Goal: Information Seeking & Learning: Find specific fact

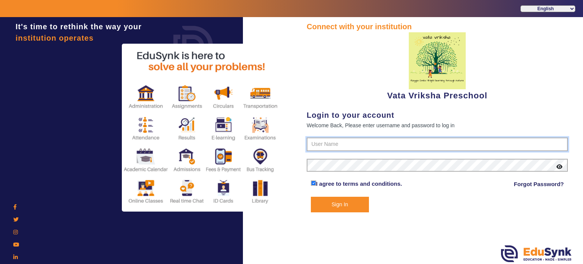
click at [318, 148] on input "text" at bounding box center [437, 144] width 261 height 14
click at [320, 140] on input "text" at bounding box center [437, 144] width 261 height 14
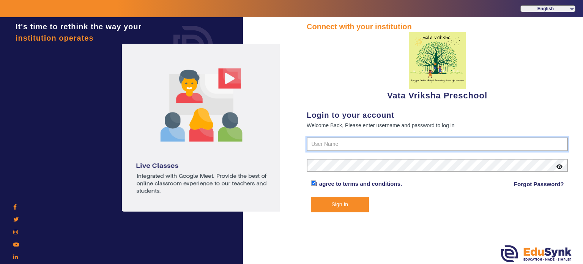
paste input "9074270829"
type input "9074270829"
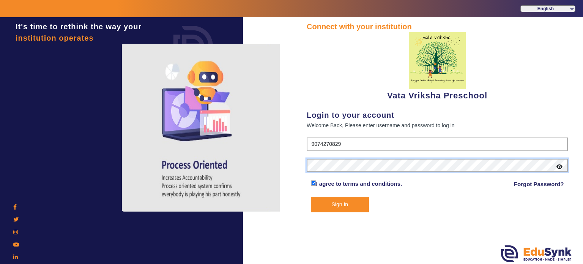
click at [311, 197] on button "Sign In" at bounding box center [340, 205] width 58 height 16
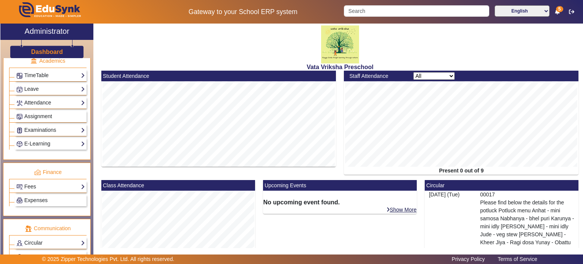
scroll to position [350, 0]
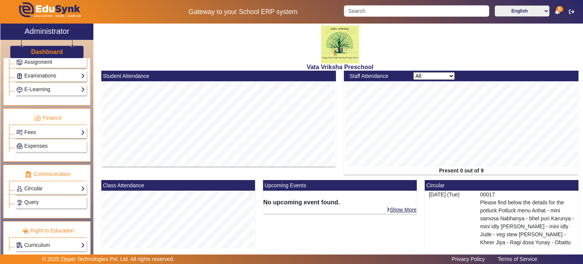
click at [46, 188] on link "Circular" at bounding box center [50, 188] width 69 height 9
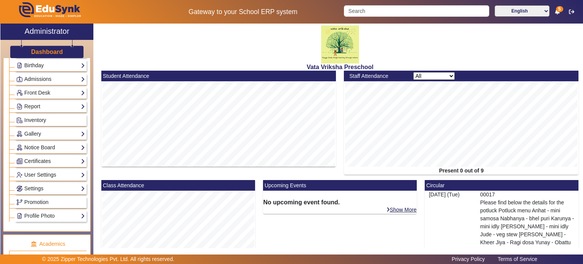
scroll to position [113, 0]
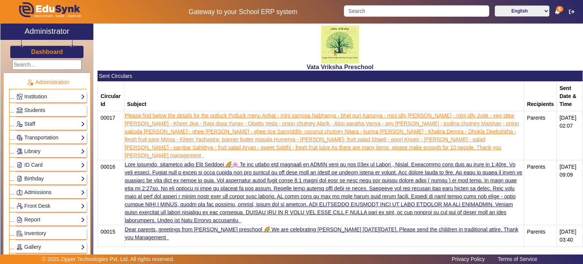
click at [237, 129] on link "Please find below the details for the potluck Potluck menu Anhat - mini samosa …" at bounding box center [322, 135] width 394 height 46
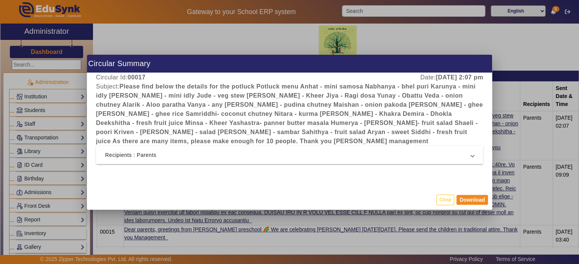
click at [238, 152] on mat-panel-title "Recipients : Parents" at bounding box center [285, 154] width 360 height 9
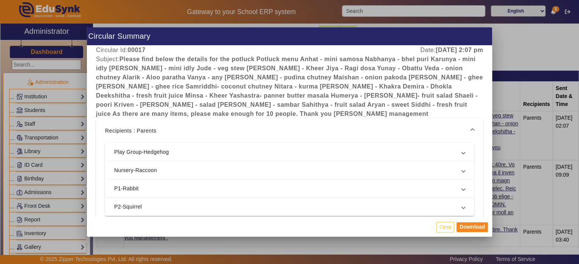
click at [232, 150] on mat-panel-description at bounding box center [343, 152] width 223 height 8
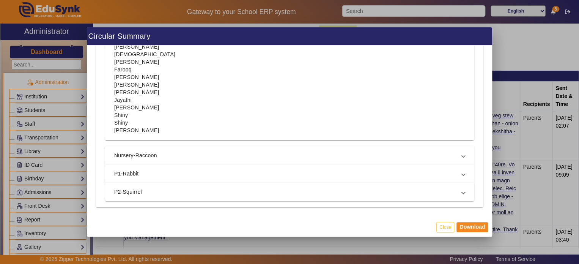
scroll to position [133, 0]
click at [228, 159] on mat-expansion-panel-header "Nursery-Raccoon" at bounding box center [289, 154] width 369 height 18
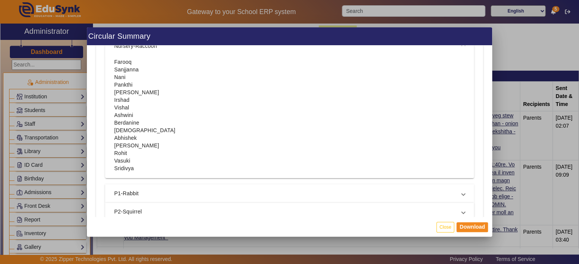
scroll to position [168, 0]
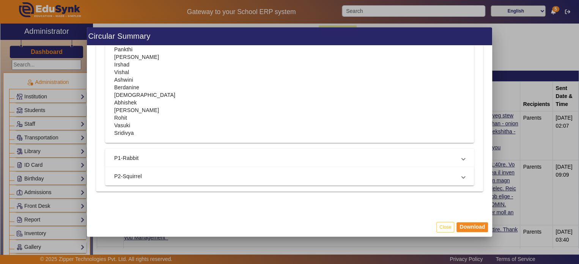
click at [228, 165] on mat-expansion-panel-header "P1-Rabbit" at bounding box center [289, 158] width 369 height 18
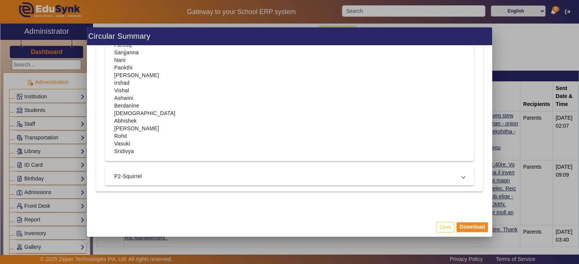
scroll to position [76, 0]
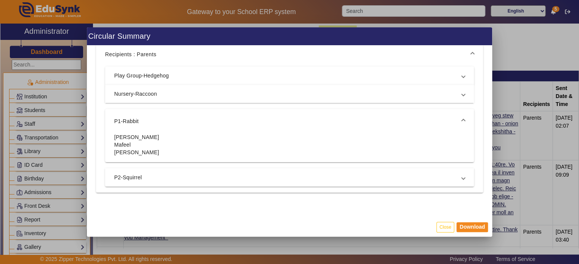
click at [228, 179] on span "P2-Squirrel" at bounding box center [288, 177] width 348 height 8
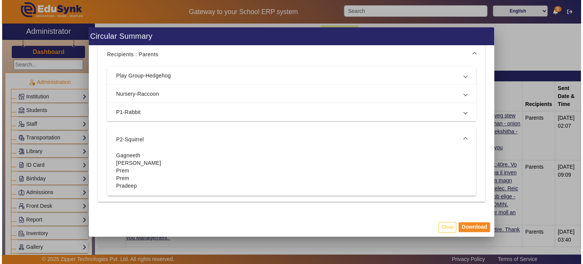
scroll to position [87, 0]
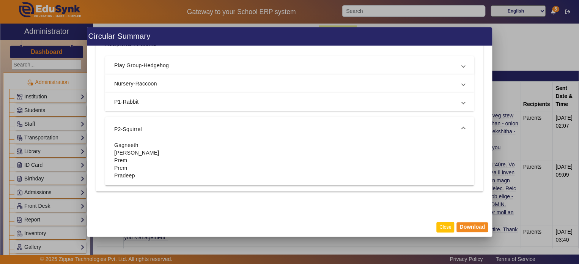
click at [442, 226] on button "Close" at bounding box center [445, 227] width 18 height 10
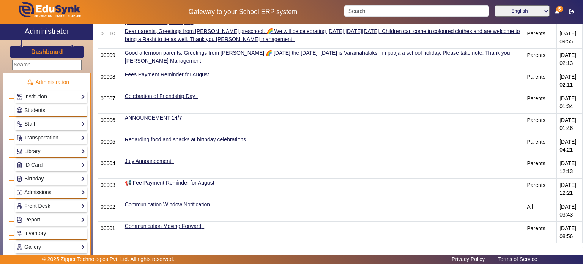
scroll to position [326, 0]
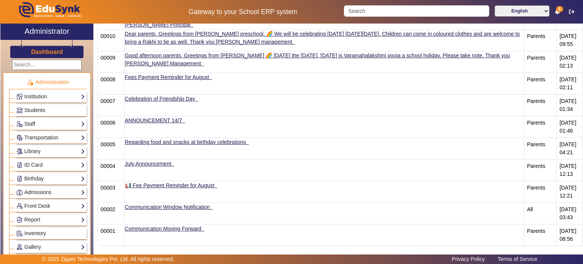
click at [279, 148] on td "Regarding food and snacks at birthday celebrations" at bounding box center [324, 149] width 400 height 22
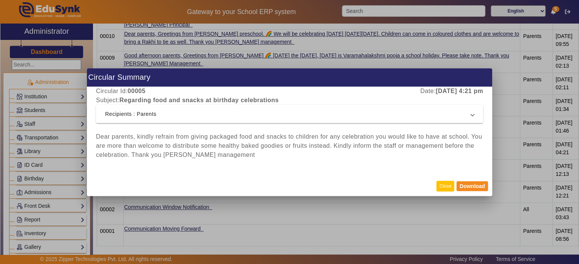
click at [439, 184] on mat-dialog-actions "Close Download" at bounding box center [289, 186] width 405 height 20
click at [439, 184] on button "Close" at bounding box center [445, 186] width 18 height 10
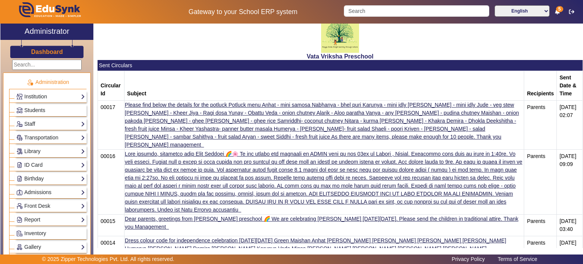
scroll to position [0, 0]
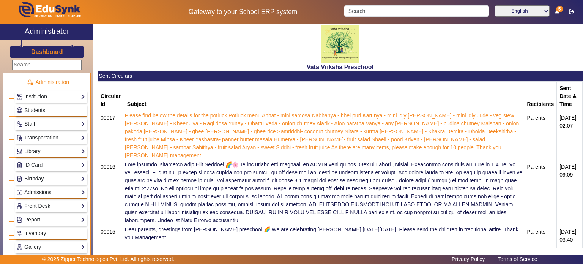
click at [422, 126] on link "Please find below the details for the potluck Potluck menu Anhat - mini samosa …" at bounding box center [322, 135] width 394 height 46
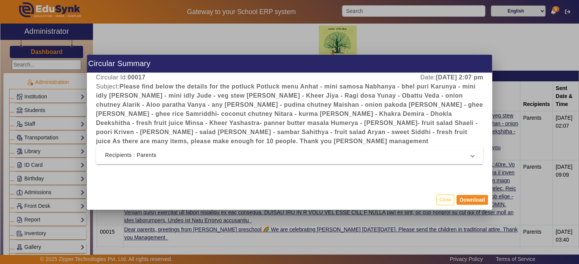
click at [307, 157] on mat-panel-title "Recipients : Parents" at bounding box center [285, 154] width 360 height 9
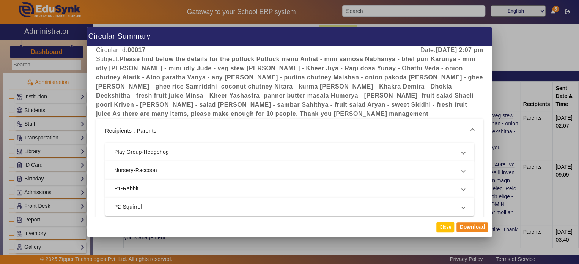
click at [452, 224] on button "Close" at bounding box center [445, 227] width 18 height 10
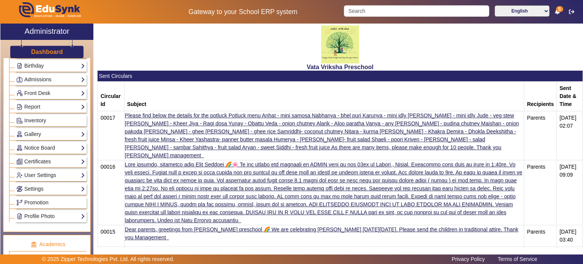
scroll to position [92, 0]
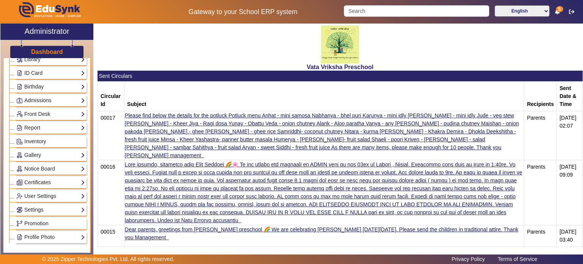
click at [60, 123] on link "Report" at bounding box center [50, 127] width 69 height 9
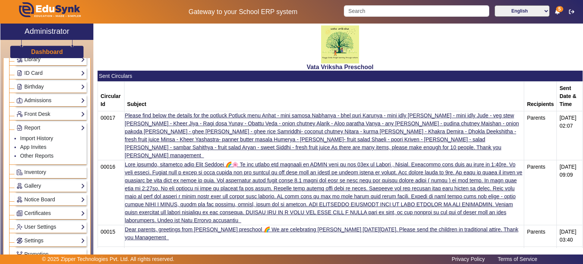
click at [60, 123] on link "Report" at bounding box center [50, 127] width 69 height 9
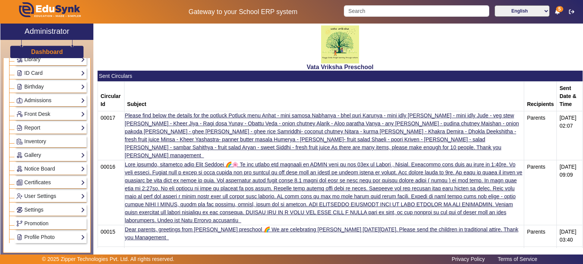
click at [44, 131] on div "Report Import History App Invites Other Reports" at bounding box center [51, 128] width 72 height 12
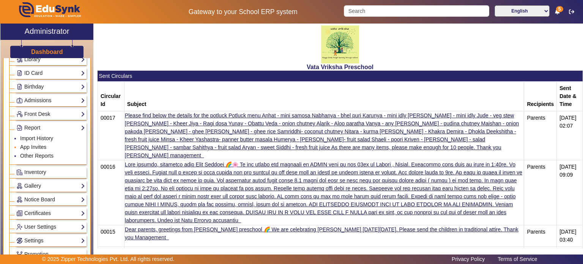
click at [38, 147] on link "App Invites" at bounding box center [33, 147] width 26 height 6
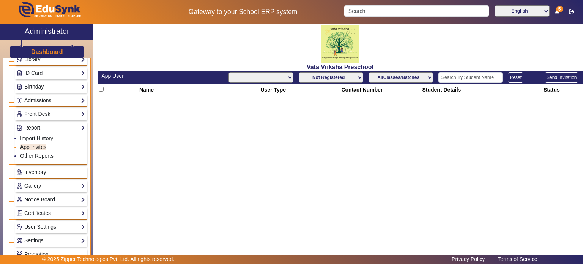
select select "All"
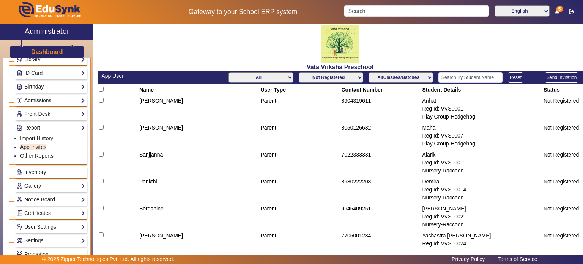
click at [244, 76] on select "All Teacher Parent Driver Support Staff" at bounding box center [260, 77] width 65 height 11
click at [310, 69] on h2 "Vata Vriksha Preschool" at bounding box center [340, 66] width 485 height 7
click at [311, 77] on select "Not Registered Registered" at bounding box center [331, 77] width 65 height 11
select select "registered"
click at [299, 72] on select "Not Registered Registered" at bounding box center [331, 77] width 65 height 11
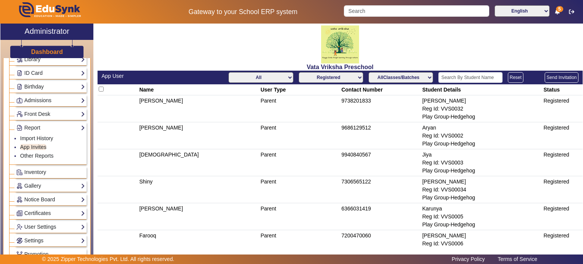
click at [349, 101] on td "9738201833" at bounding box center [380, 108] width 81 height 27
copy td "9738201833"
paste input "9738201833"
click at [392, 11] on input "Search" at bounding box center [416, 10] width 145 height 11
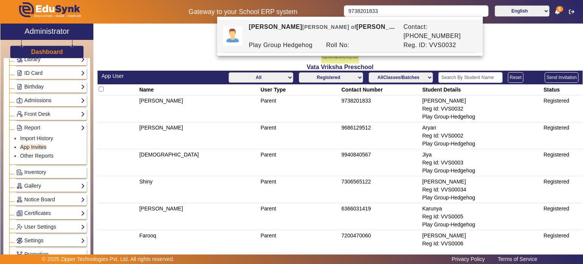
click at [363, 122] on td "9686129512" at bounding box center [380, 135] width 81 height 27
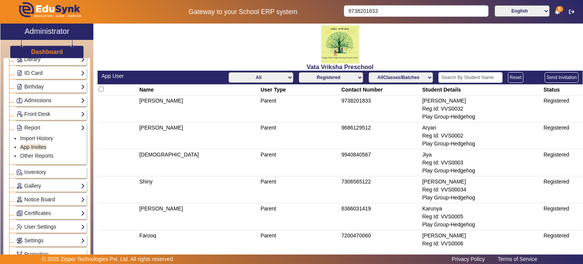
click at [363, 122] on td "9686129512" at bounding box center [380, 135] width 81 height 27
copy td "9686129512"
click at [370, 9] on input "9738201833" at bounding box center [416, 10] width 144 height 11
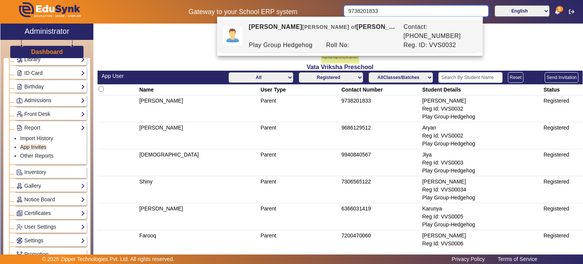
click at [370, 9] on input "9738201833" at bounding box center [416, 10] width 144 height 11
paste input "686129512"
click at [351, 154] on td "9940840567" at bounding box center [380, 162] width 81 height 27
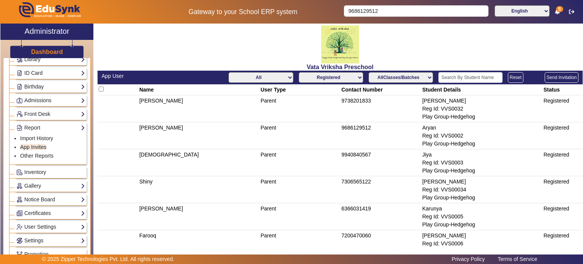
copy td "9940840567"
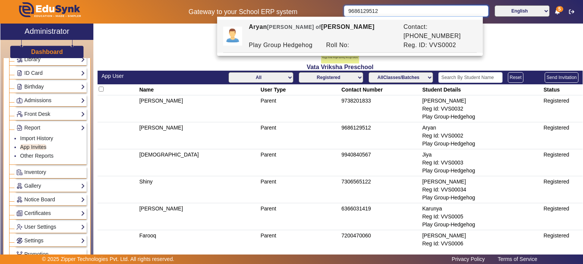
click at [367, 15] on input "9686129512" at bounding box center [416, 10] width 144 height 11
paste input "940840567"
click at [351, 184] on td "7306565122" at bounding box center [380, 189] width 81 height 27
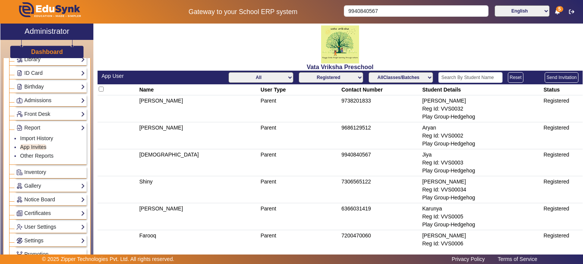
copy td "7306565122"
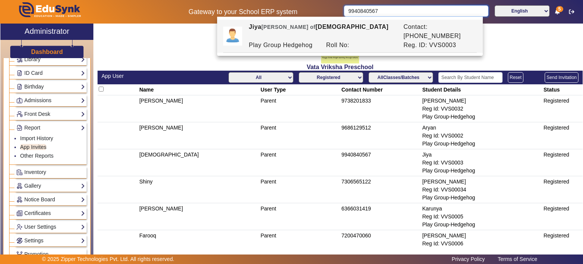
click at [370, 13] on input "9940840567" at bounding box center [416, 10] width 144 height 11
paste input "7306565122"
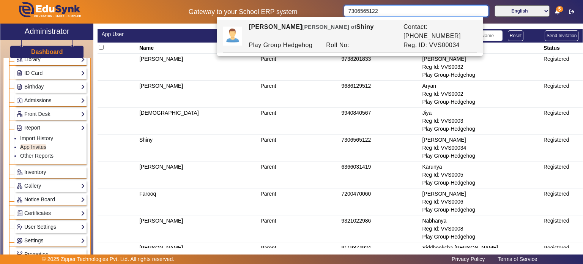
scroll to position [44, 0]
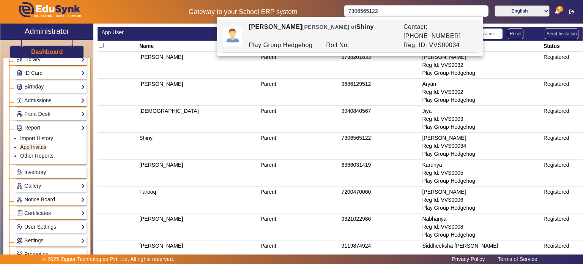
click at [354, 162] on td "6366031419" at bounding box center [380, 172] width 81 height 27
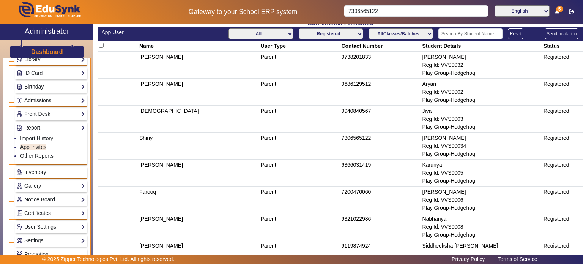
copy td "6366031419"
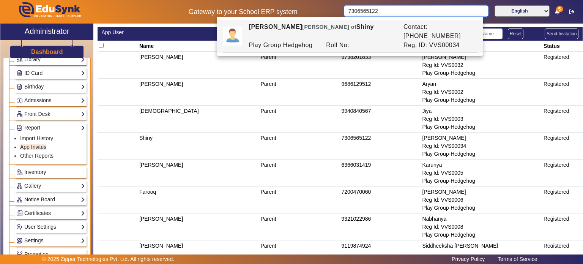
click at [370, 14] on input "7306565122" at bounding box center [416, 10] width 144 height 11
paste input "6366031419"
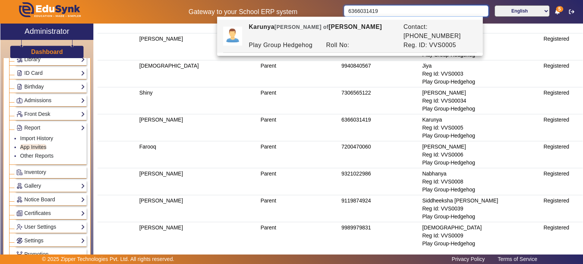
scroll to position [89, 0]
click at [353, 198] on td "9119874924" at bounding box center [380, 208] width 81 height 27
copy td "9119874924"
click at [373, 8] on input "6366031419" at bounding box center [416, 10] width 144 height 11
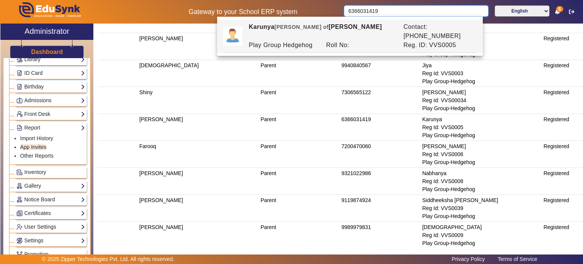
paste input "9119874924"
click at [373, 8] on input "9119874924" at bounding box center [416, 10] width 144 height 11
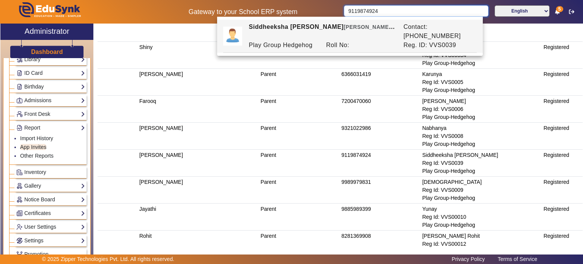
scroll to position [143, 0]
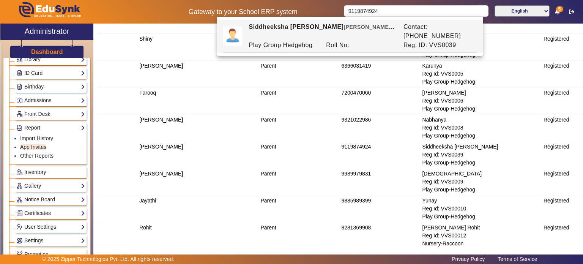
click at [348, 173] on td "9989979831" at bounding box center [380, 181] width 81 height 27
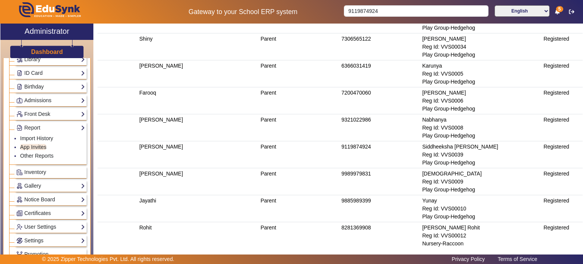
click at [348, 173] on td "9989979831" at bounding box center [380, 181] width 81 height 27
copy td "9989979831"
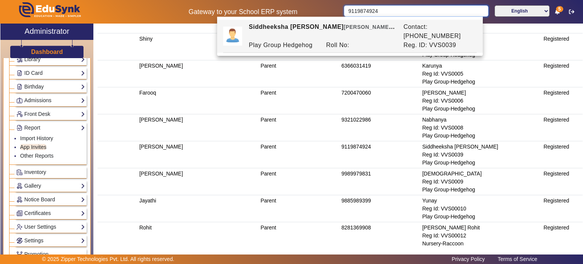
click at [370, 10] on input "9119874924" at bounding box center [416, 10] width 144 height 11
paste input "989979831"
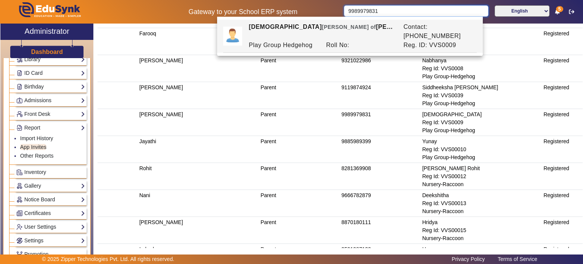
scroll to position [204, 0]
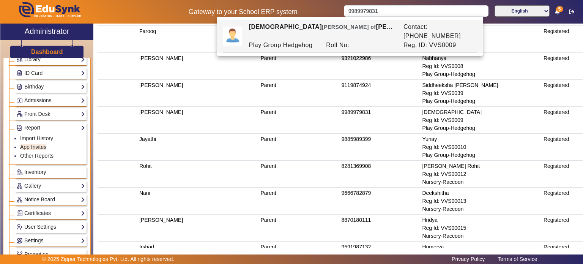
click at [354, 168] on td "8281369908" at bounding box center [380, 174] width 81 height 27
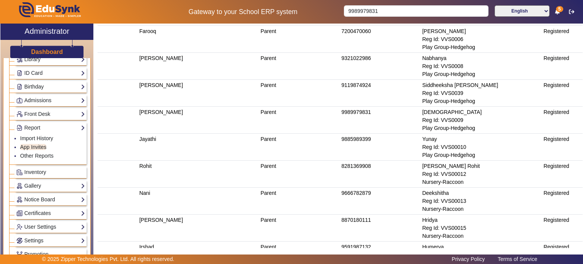
copy td "8281369908"
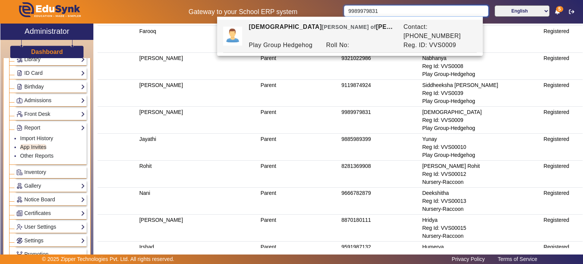
click at [372, 12] on input "9989979831" at bounding box center [416, 10] width 144 height 11
paste input "8281369908"
click at [372, 12] on input "8281369908" at bounding box center [416, 10] width 144 height 11
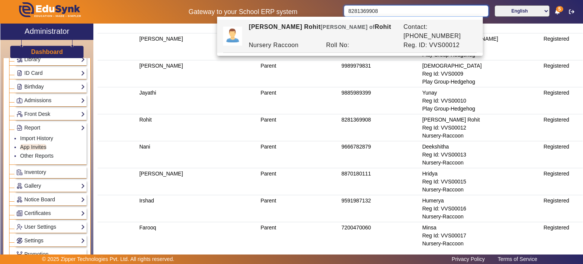
scroll to position [251, 0]
click at [352, 173] on td "8870180111" at bounding box center [380, 180] width 81 height 27
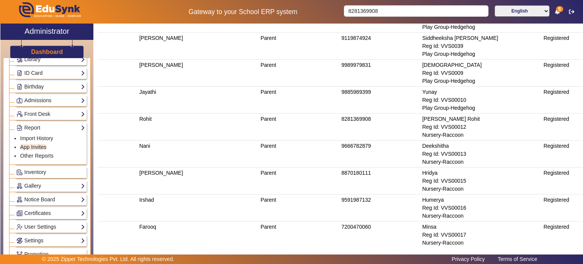
click at [352, 173] on td "8870180111" at bounding box center [380, 180] width 81 height 27
copy td "8870180111"
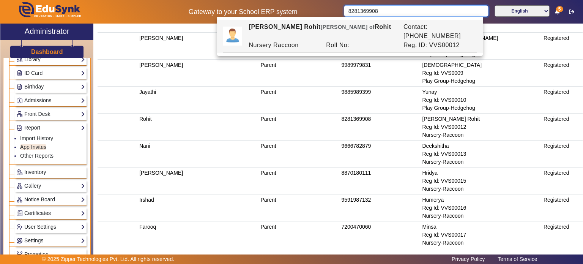
click at [378, 16] on input "8281369908" at bounding box center [416, 10] width 144 height 11
paste input "870180111"
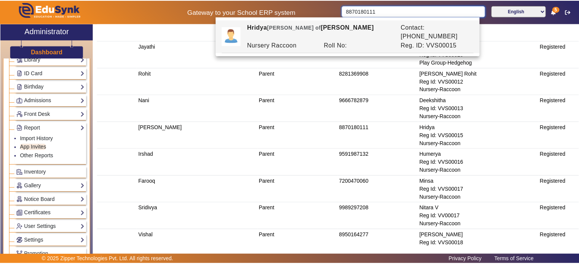
scroll to position [297, 0]
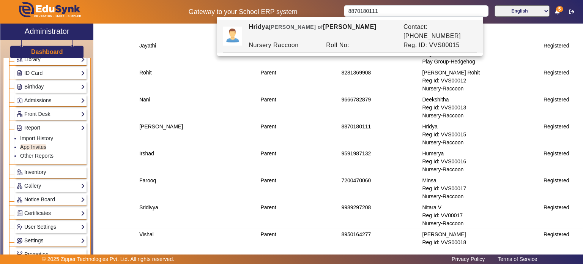
click at [354, 179] on td "7200470060" at bounding box center [380, 188] width 81 height 27
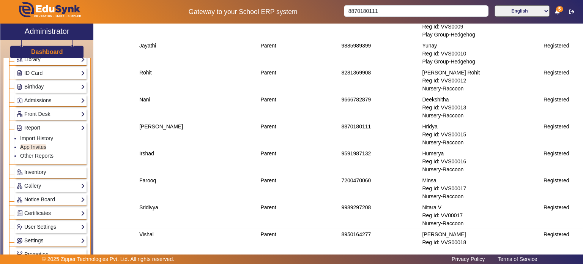
copy td "7200470060"
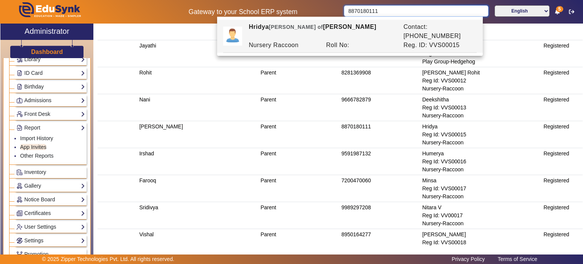
click at [370, 16] on input "8870180111" at bounding box center [416, 10] width 144 height 11
paste input "7200470060"
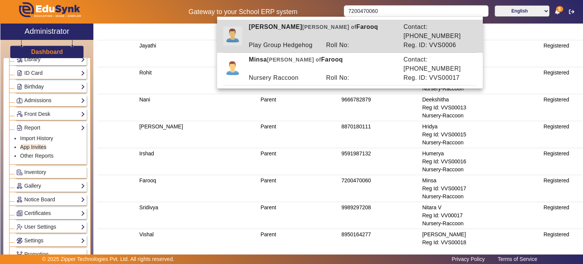
click at [308, 41] on div "Play Group Hedgehog" at bounding box center [283, 45] width 77 height 9
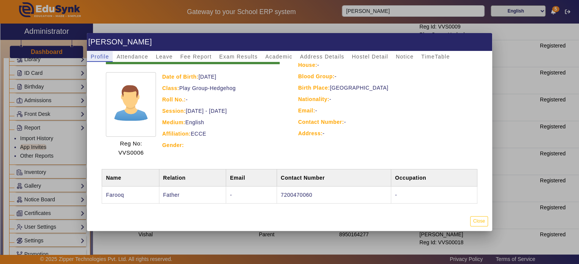
scroll to position [0, 0]
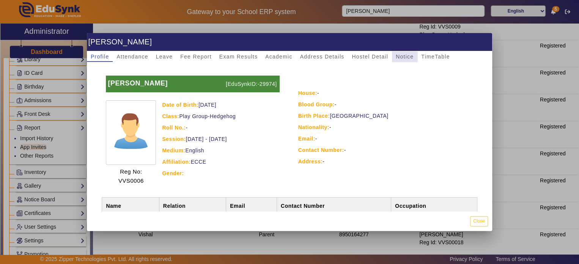
click at [407, 58] on span "Notice" at bounding box center [405, 56] width 18 height 5
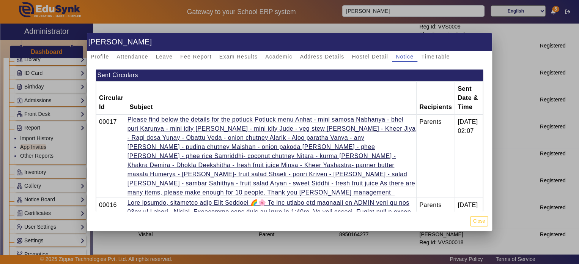
click at [394, 11] on div at bounding box center [289, 132] width 579 height 264
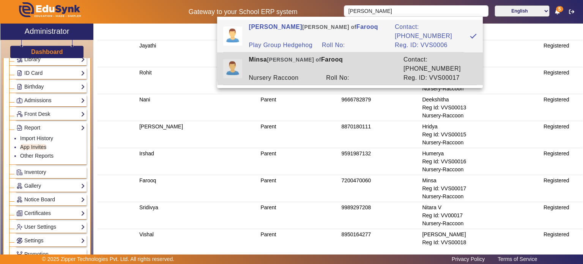
click at [351, 73] on div "Roll No:" at bounding box center [360, 77] width 77 height 9
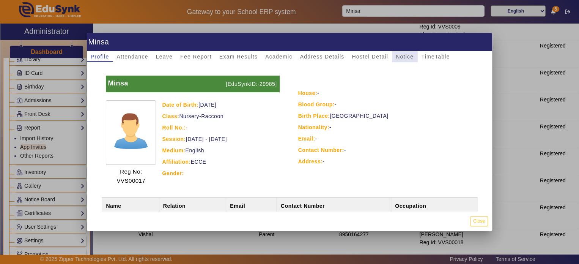
click at [414, 55] on div "Notice" at bounding box center [404, 56] width 25 height 11
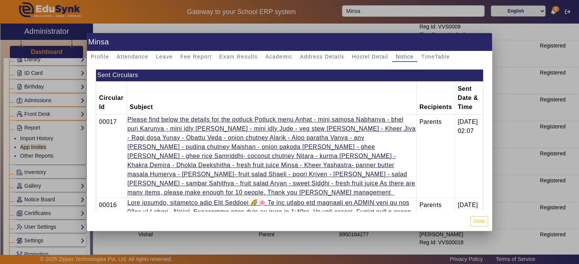
click at [361, 14] on div at bounding box center [289, 132] width 579 height 264
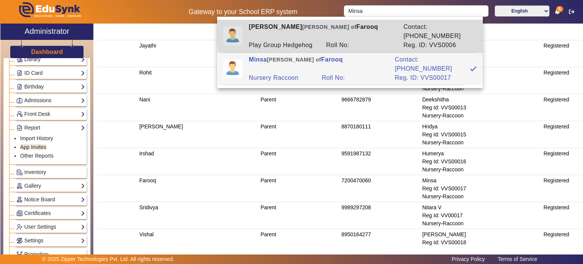
click at [398, 29] on div "[PERSON_NAME] of [PERSON_NAME]" at bounding box center [322, 31] width 154 height 18
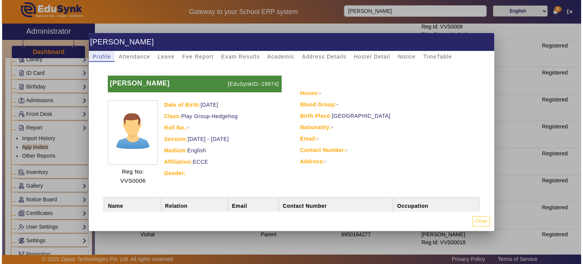
scroll to position [33, 0]
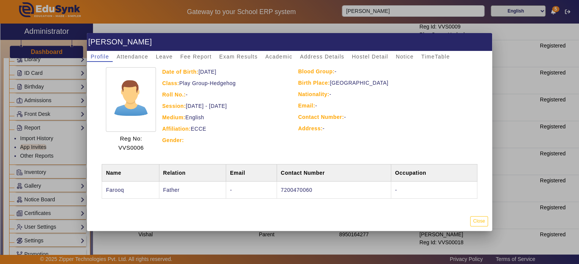
click at [288, 186] on td "7200470060" at bounding box center [334, 189] width 114 height 17
click at [30, 122] on div at bounding box center [289, 132] width 579 height 264
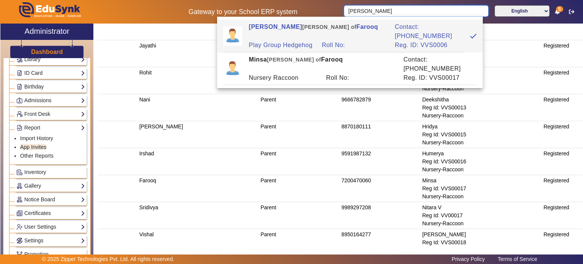
scroll to position [0, 0]
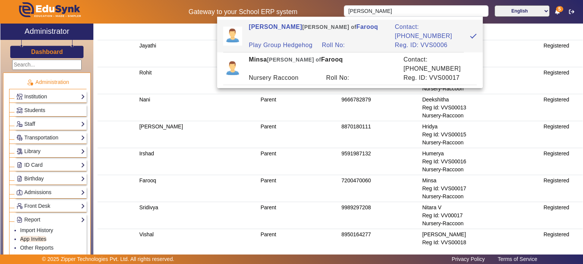
click at [148, 123] on td "[PERSON_NAME]" at bounding box center [198, 134] width 121 height 27
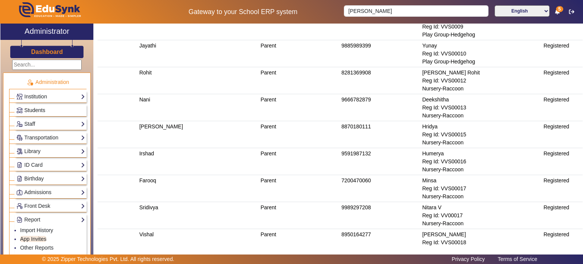
click at [27, 107] on span "Students" at bounding box center [34, 110] width 21 height 6
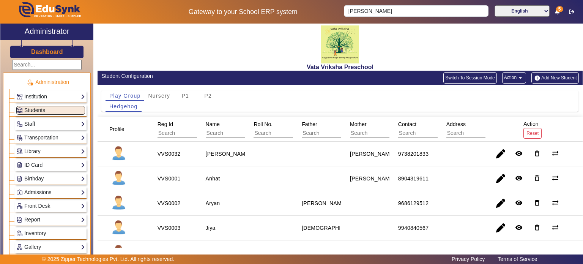
click at [464, 77] on button "Switch To Session Mode" at bounding box center [470, 77] width 54 height 11
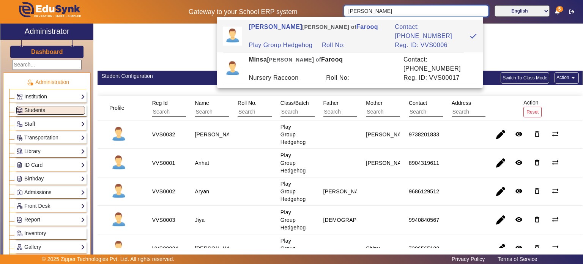
click at [368, 11] on input "[PERSON_NAME]" at bounding box center [416, 10] width 144 height 11
click at [421, 41] on div "Reg. ID: VVS0006" at bounding box center [427, 45] width 73 height 9
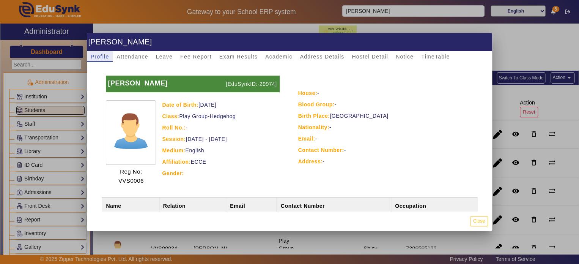
scroll to position [33, 0]
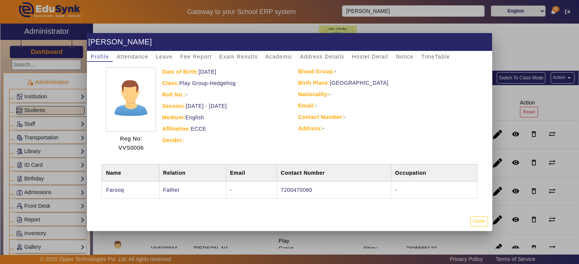
click at [293, 186] on td "7200470060" at bounding box center [334, 189] width 114 height 17
click at [362, 13] on div at bounding box center [289, 132] width 579 height 264
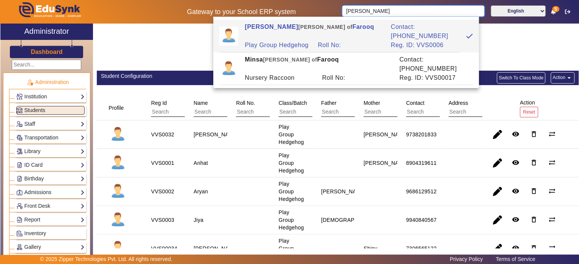
click at [362, 13] on input "[PERSON_NAME]" at bounding box center [413, 10] width 143 height 11
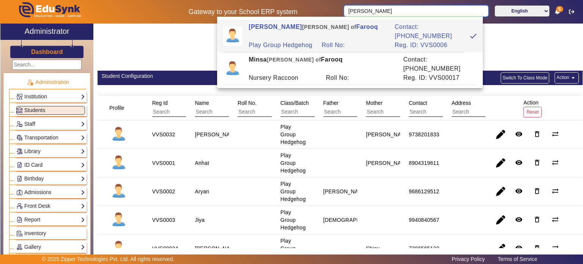
paste input "7200470060"
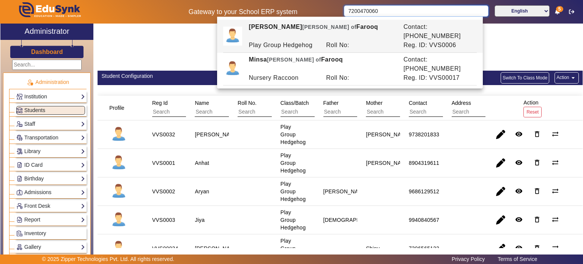
type input "7200470060"
click at [417, 108] on input "text" at bounding box center [443, 112] width 68 height 10
paste input "7200470060"
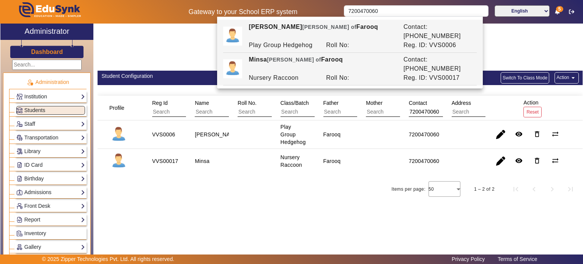
type input "7200470060"
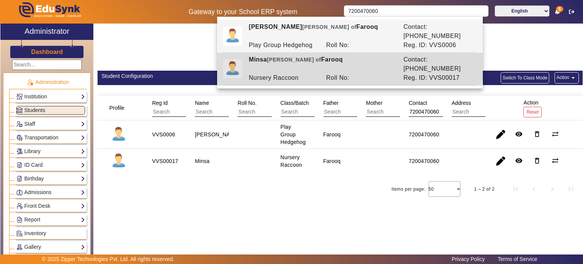
click at [335, 55] on div "[PERSON_NAME] of [PERSON_NAME]" at bounding box center [322, 64] width 154 height 18
type input "Minsa"
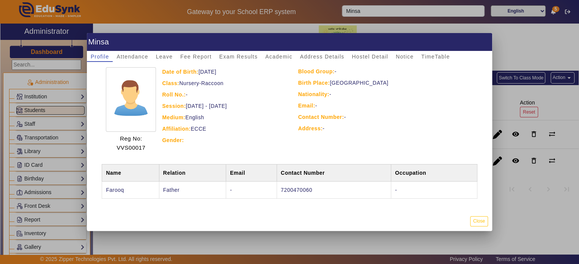
click at [118, 190] on td "Farooq" at bounding box center [130, 189] width 57 height 17
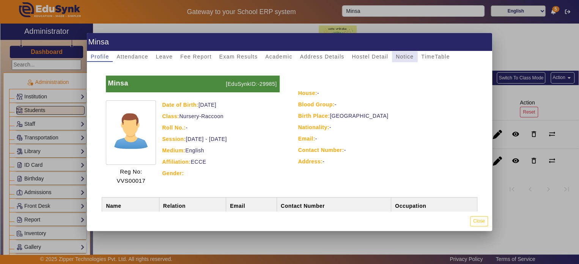
click at [399, 58] on span "Notice" at bounding box center [405, 56] width 18 height 5
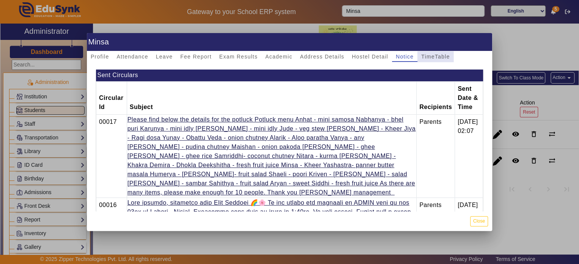
click at [439, 58] on span "TimeTable" at bounding box center [435, 56] width 28 height 5
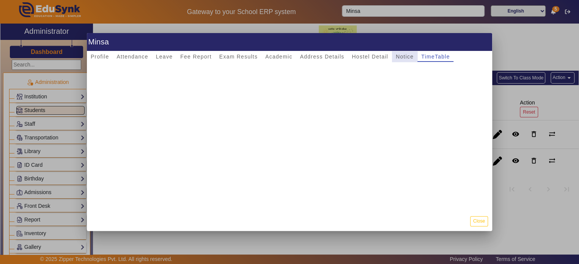
click at [410, 56] on span "Notice" at bounding box center [405, 56] width 18 height 5
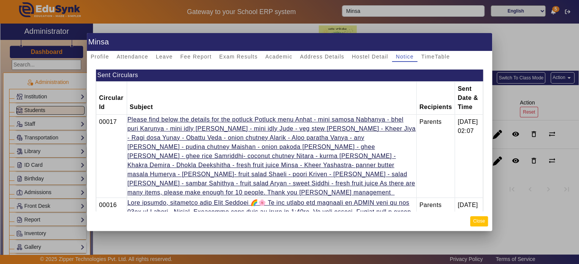
click at [477, 220] on button "Close" at bounding box center [479, 221] width 18 height 10
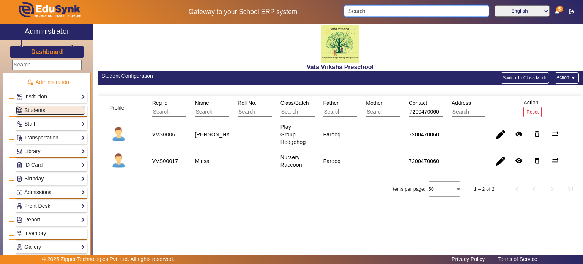
click at [385, 9] on input "Search" at bounding box center [416, 10] width 145 height 11
paste input "7200470060"
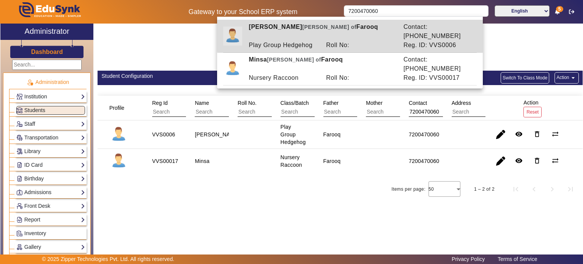
click at [366, 41] on div "Roll No:" at bounding box center [360, 45] width 77 height 9
type input "[PERSON_NAME]"
